Goal: Navigation & Orientation: Find specific page/section

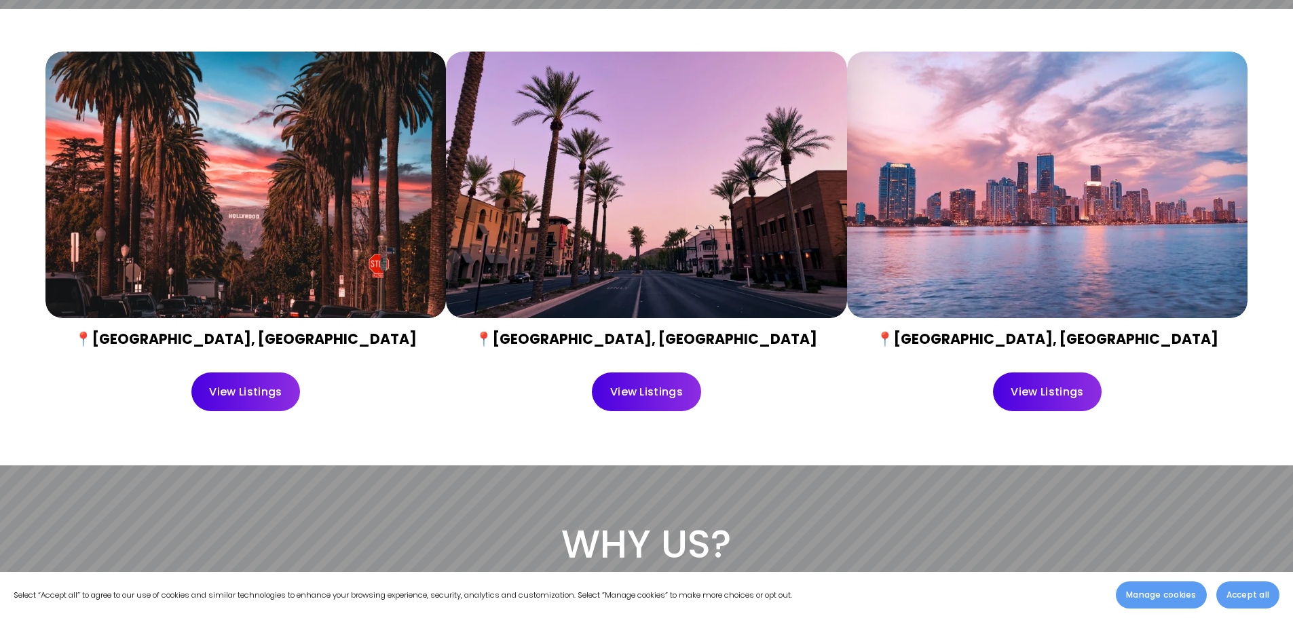
scroll to position [679, 0]
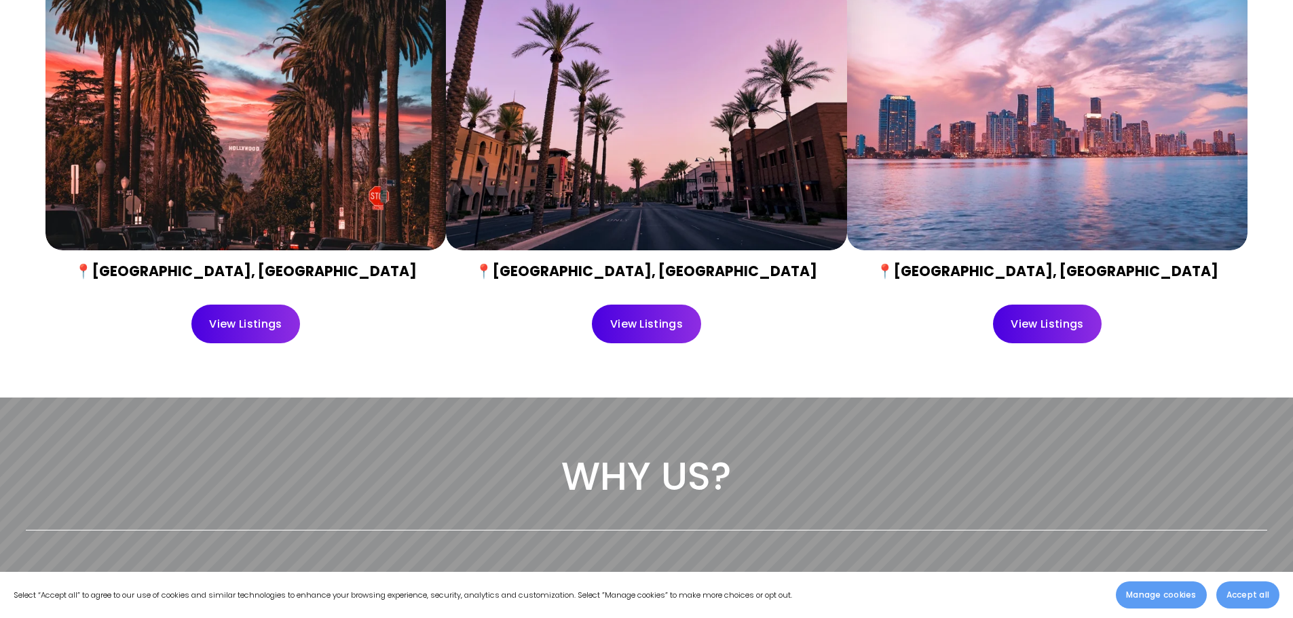
click at [263, 320] on link "View Listings" at bounding box center [245, 324] width 109 height 39
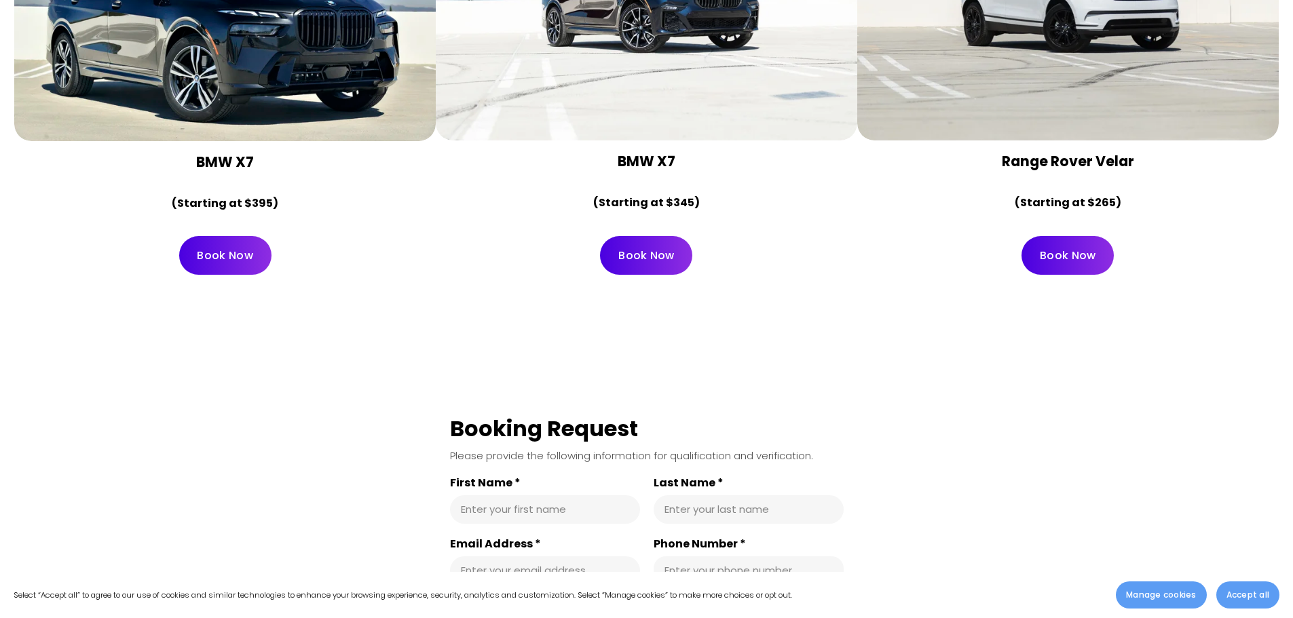
scroll to position [7169, 0]
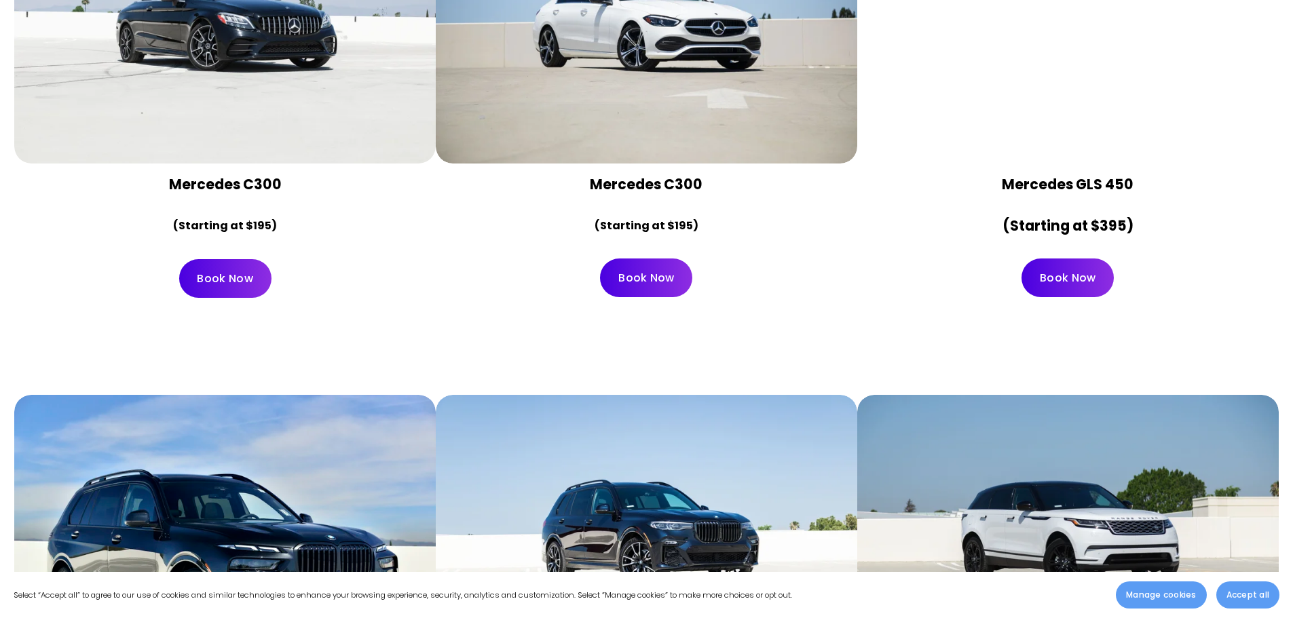
drag, startPoint x: 885, startPoint y: 274, endPoint x: 592, endPoint y: 125, distance: 329.1
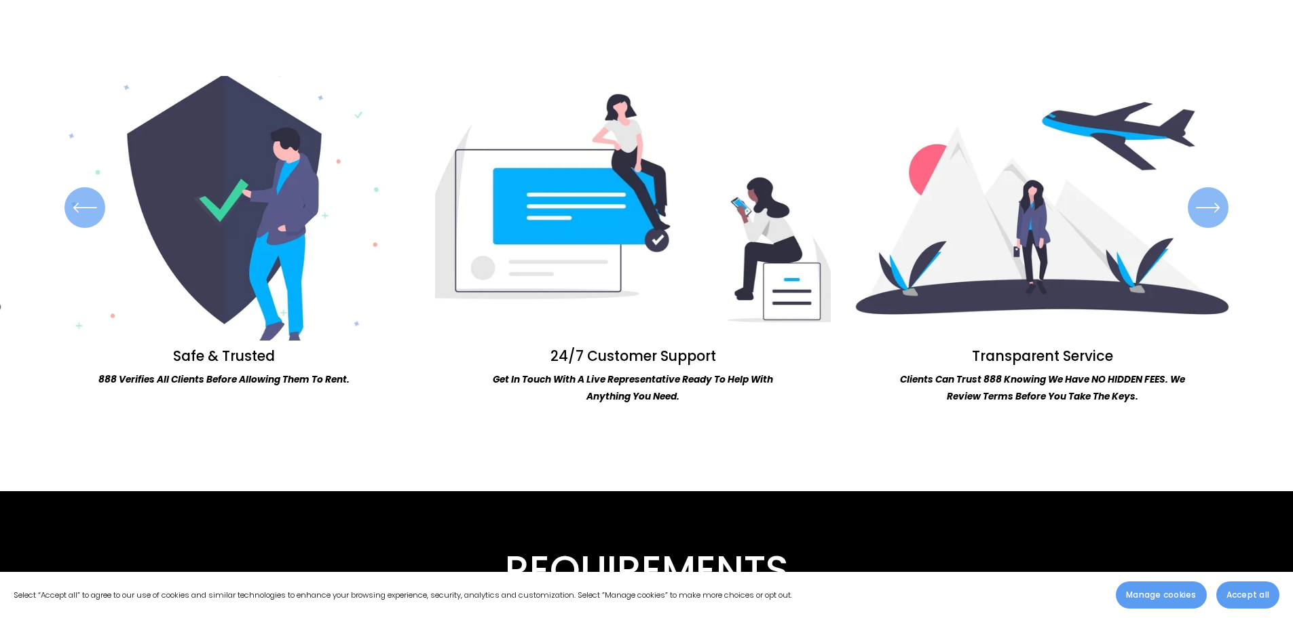
scroll to position [1086, 0]
